Goal: Navigation & Orientation: Find specific page/section

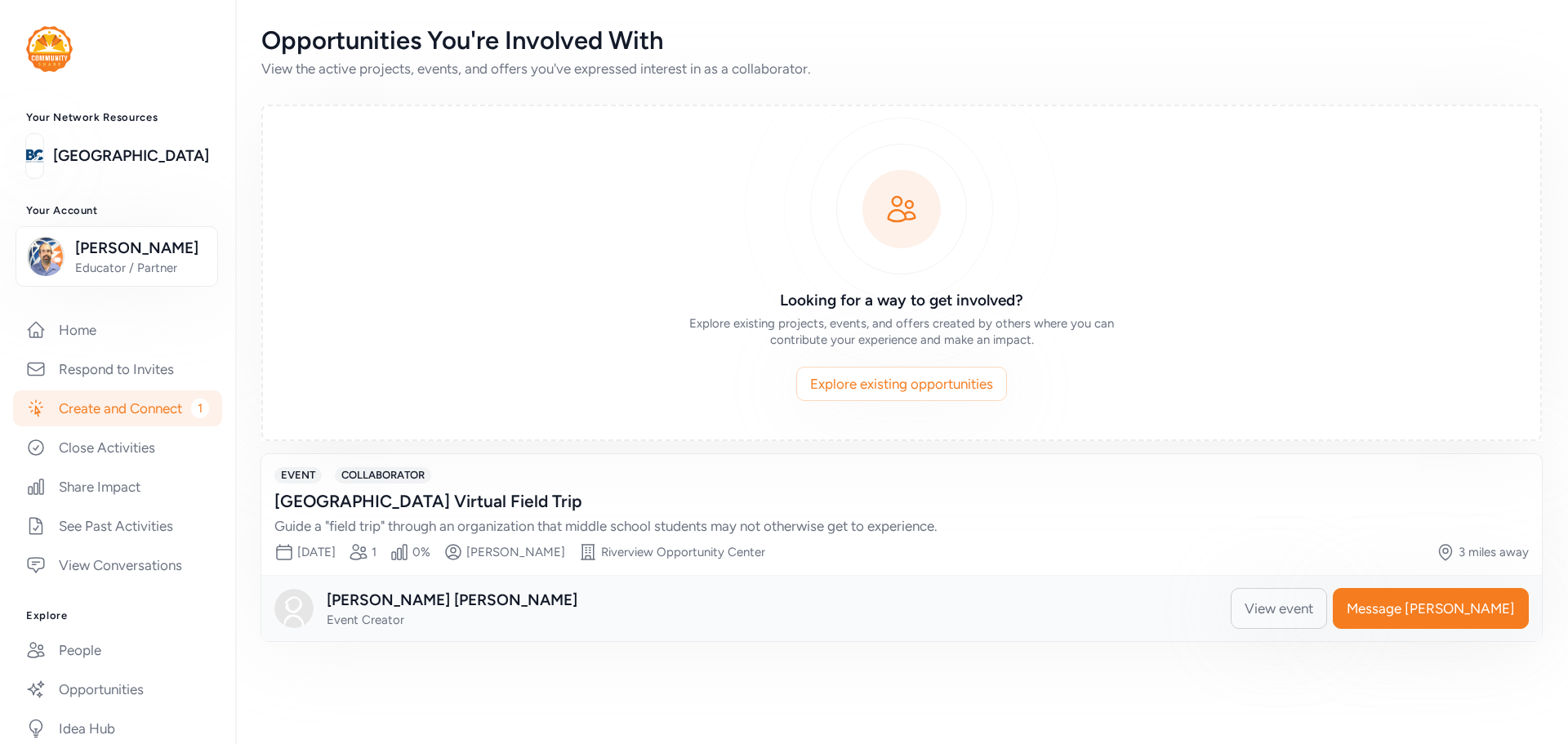
click at [93, 416] on link "Create and Connect 1" at bounding box center [118, 408] width 209 height 36
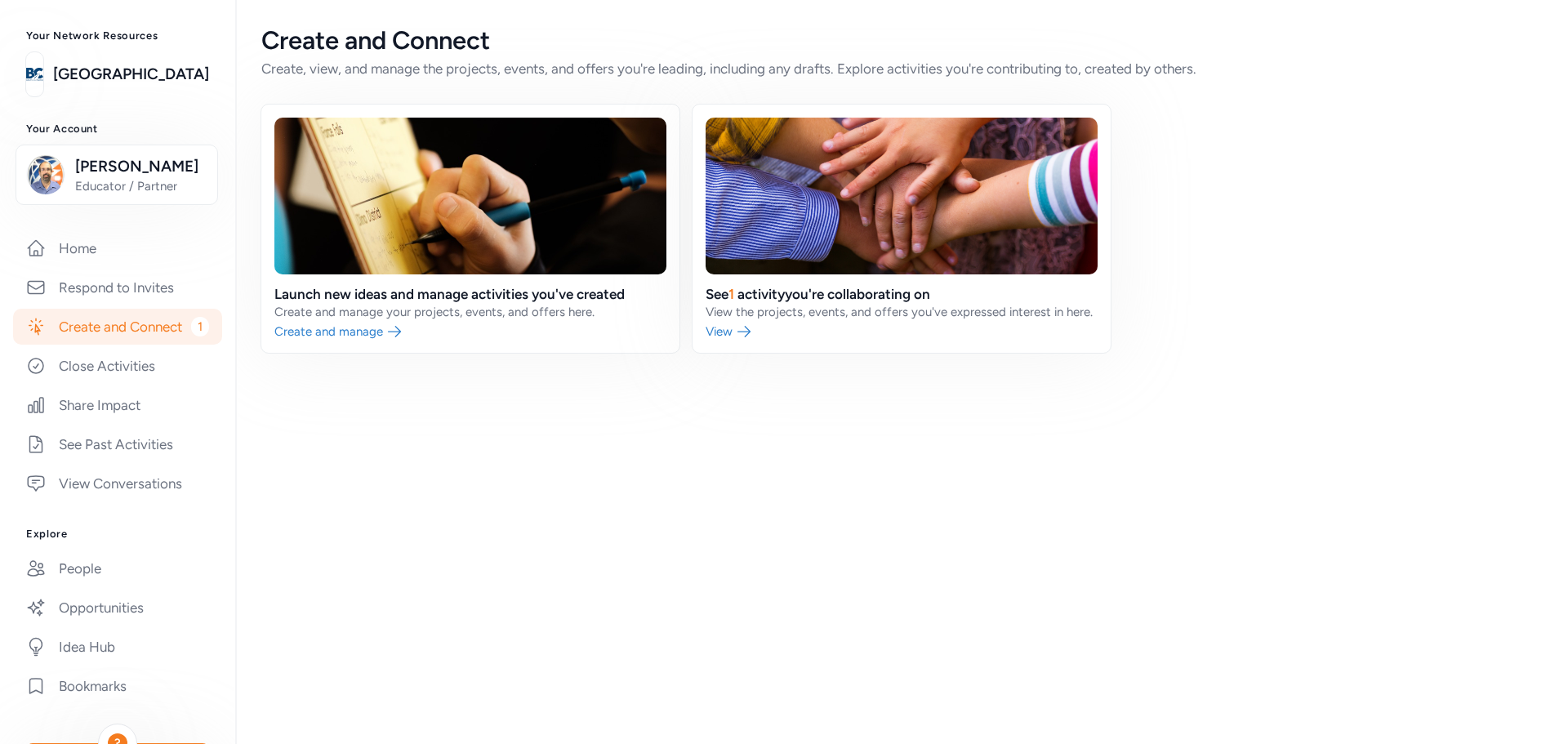
scroll to position [163, 0]
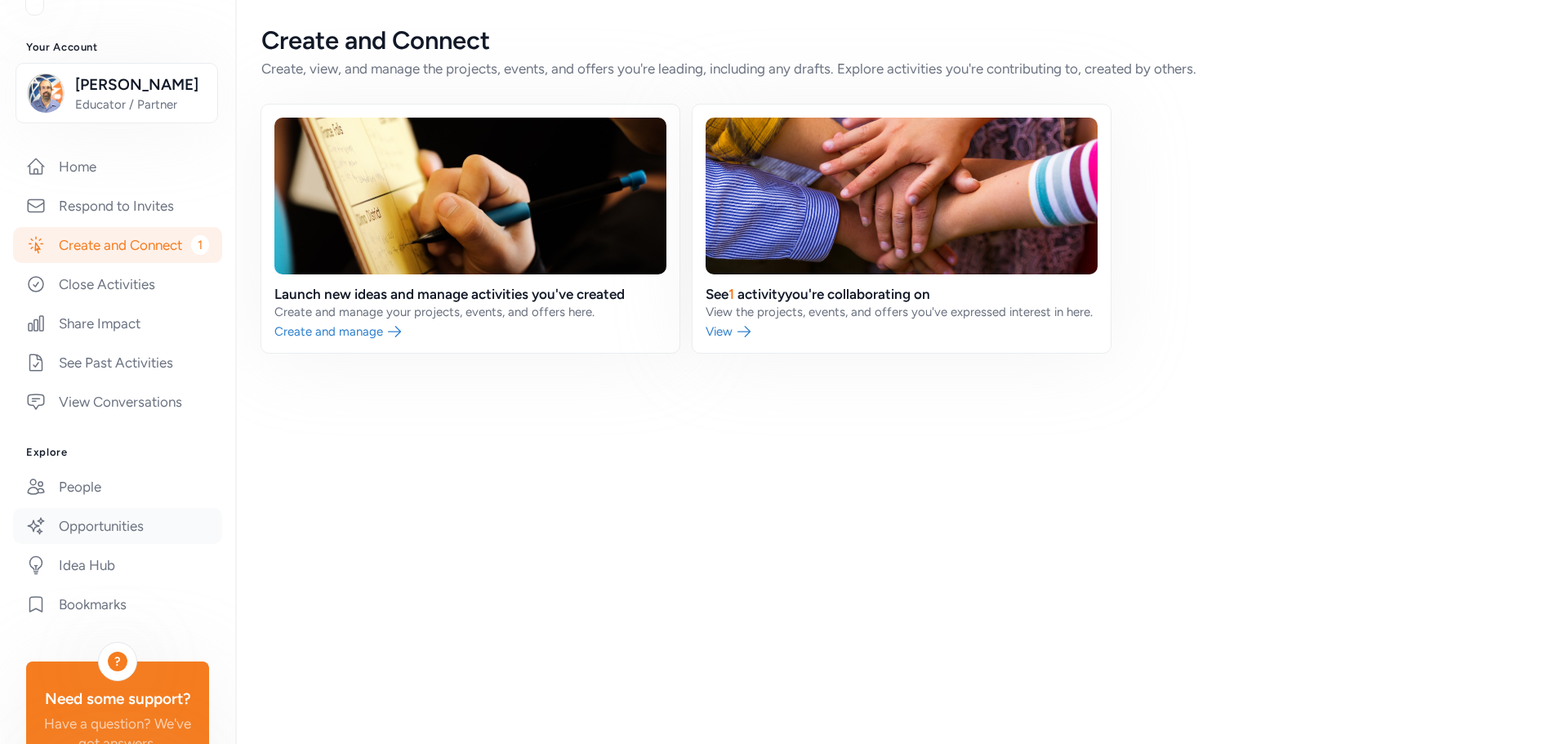
click at [133, 541] on link "Opportunities" at bounding box center [118, 526] width 209 height 36
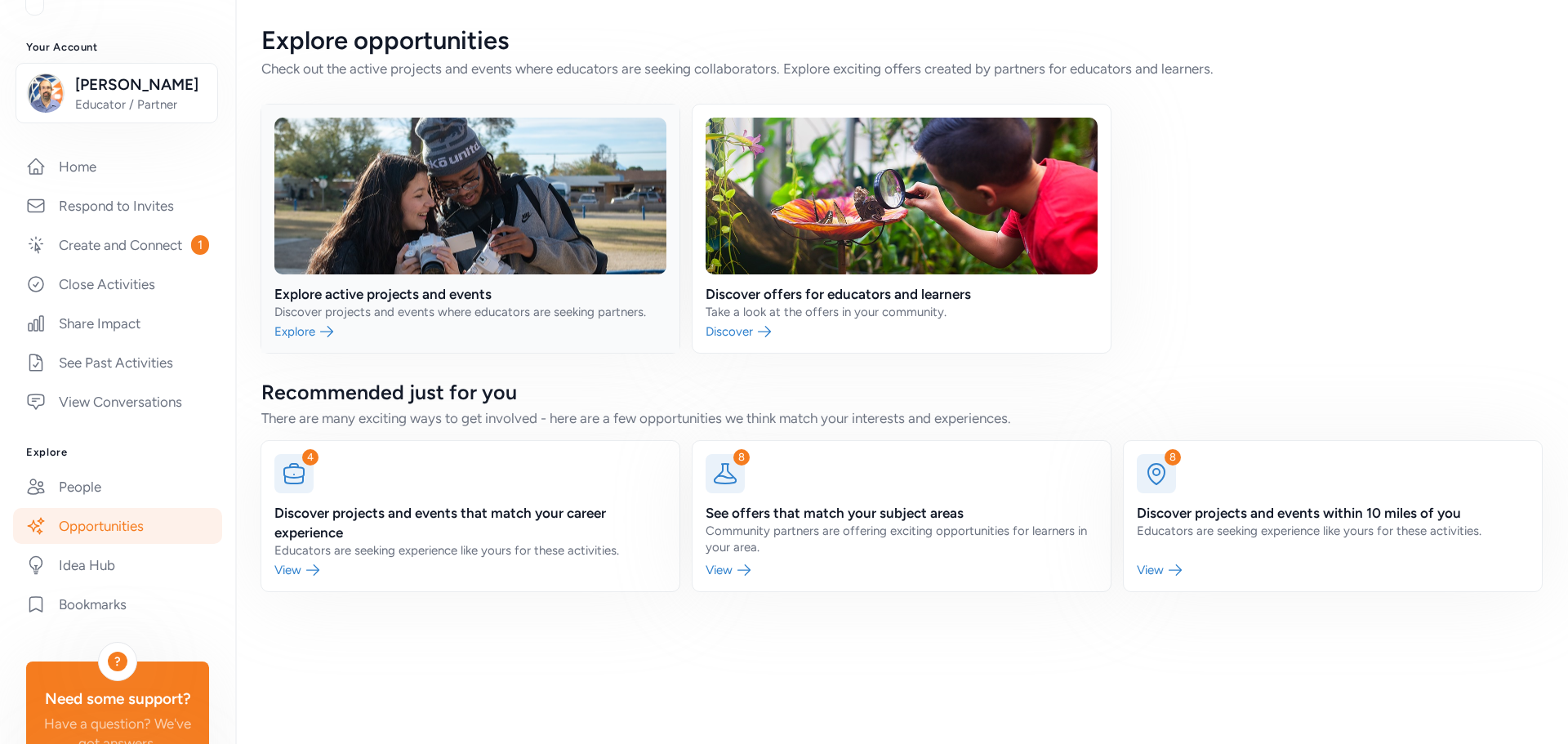
click at [288, 335] on link at bounding box center [469, 228] width 418 height 248
